Goal: Navigation & Orientation: Find specific page/section

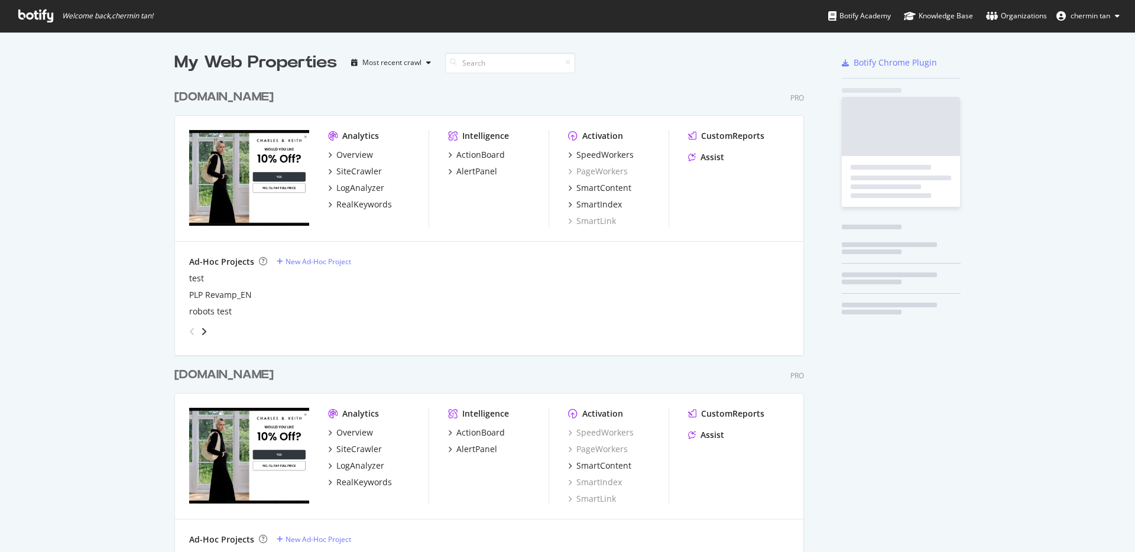
scroll to position [700, 630]
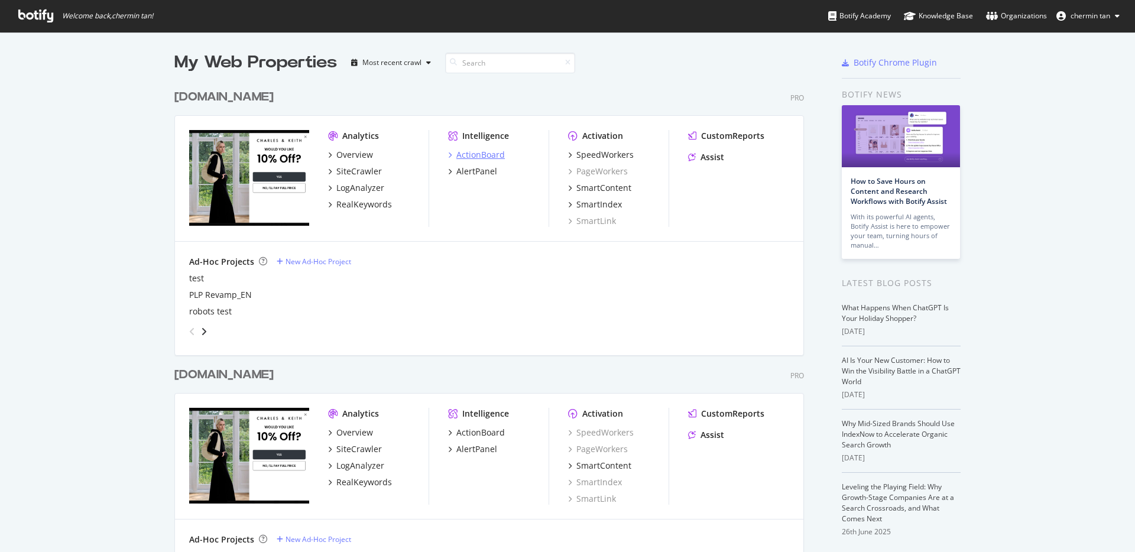
click at [494, 153] on div "ActionBoard" at bounding box center [481, 155] width 48 height 12
